Goal: Task Accomplishment & Management: Use online tool/utility

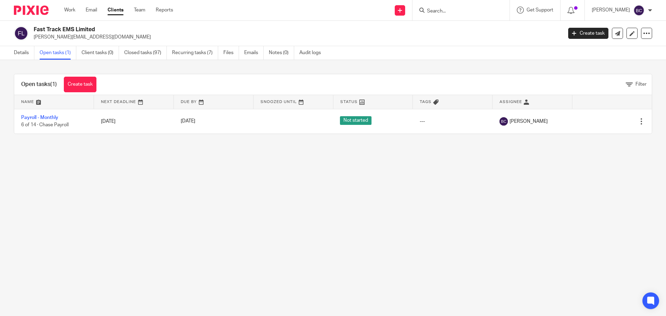
click at [442, 11] on input "Search" at bounding box center [457, 11] width 62 height 6
type input "owen"
click at [472, 27] on link at bounding box center [480, 27] width 111 height 10
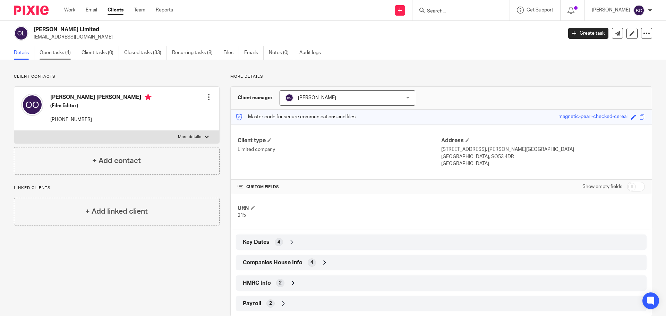
click at [47, 55] on link "Open tasks (4)" at bounding box center [58, 53] width 37 height 14
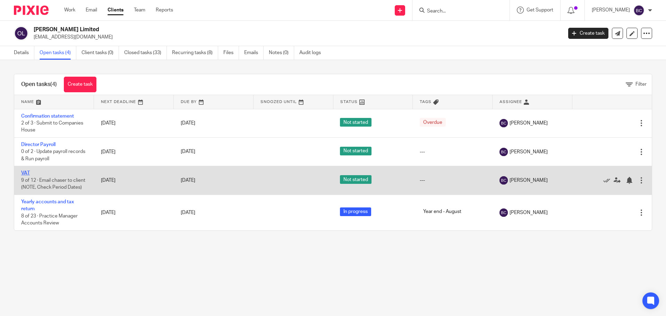
click at [28, 172] on link "VAT" at bounding box center [25, 173] width 9 height 5
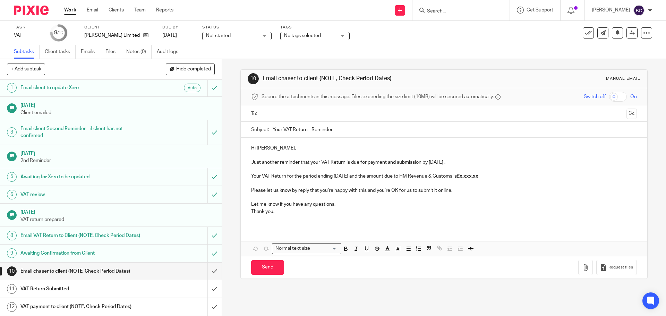
scroll to position [8, 0]
click at [206, 272] on input "submit" at bounding box center [111, 271] width 222 height 17
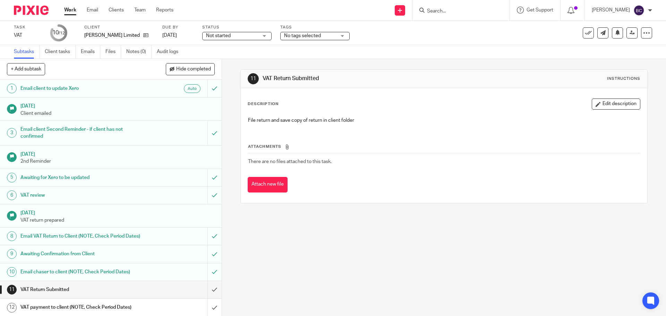
scroll to position [8, 0]
drag, startPoint x: 211, startPoint y: 286, endPoint x: 195, endPoint y: 263, distance: 28.8
click at [211, 286] on input "submit" at bounding box center [111, 288] width 222 height 17
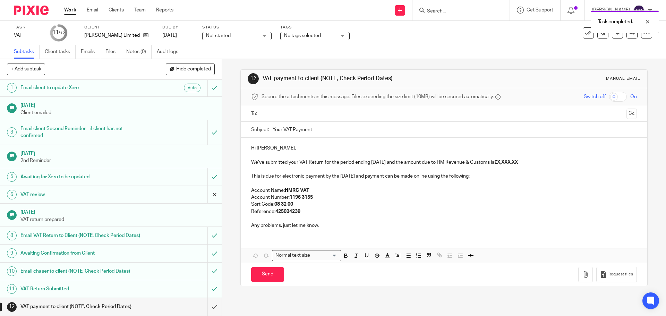
scroll to position [8, 0]
drag, startPoint x: 510, startPoint y: 162, endPoint x: 534, endPoint y: 162, distance: 24.6
click at [534, 162] on p "We’ve submitted your VAT Return for the period ending [DATE] and the amount due…" at bounding box center [443, 162] width 385 height 7
click at [293, 111] on input "text" at bounding box center [443, 114] width 359 height 8
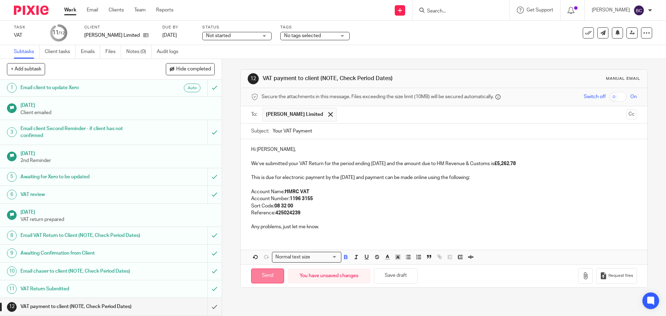
click at [265, 272] on input "Send" at bounding box center [267, 275] width 33 height 15
type input "Sent"
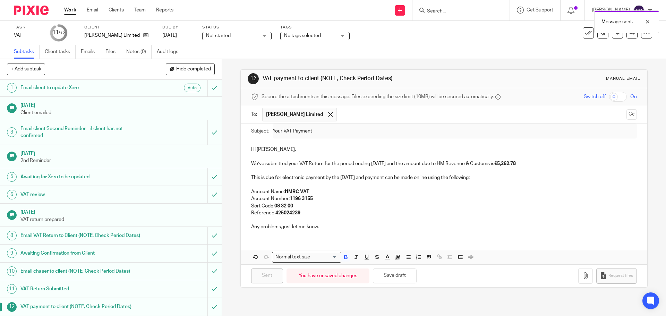
click at [72, 16] on div "Work Email Clients Team Reports Work Email Clients Team Reports Settings" at bounding box center [120, 10] width 127 height 20
click at [71, 10] on link "Work" at bounding box center [70, 10] width 12 height 7
